Goal: Task Accomplishment & Management: Use online tool/utility

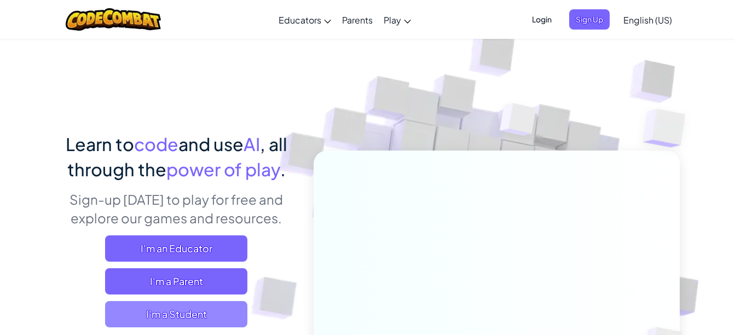
click at [219, 302] on span "I'm a Student" at bounding box center [176, 314] width 142 height 26
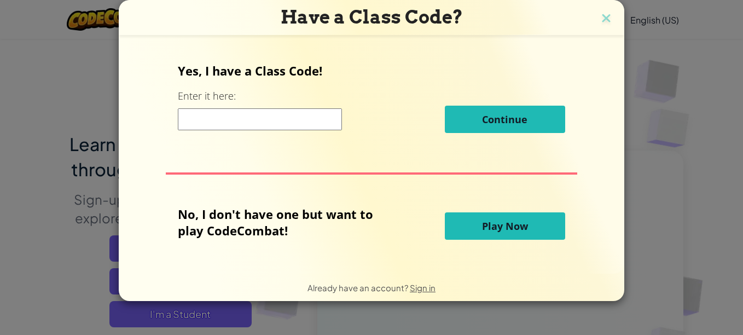
click at [504, 227] on span "Play Now" at bounding box center [505, 225] width 46 height 13
